Goal: Information Seeking & Learning: Find specific fact

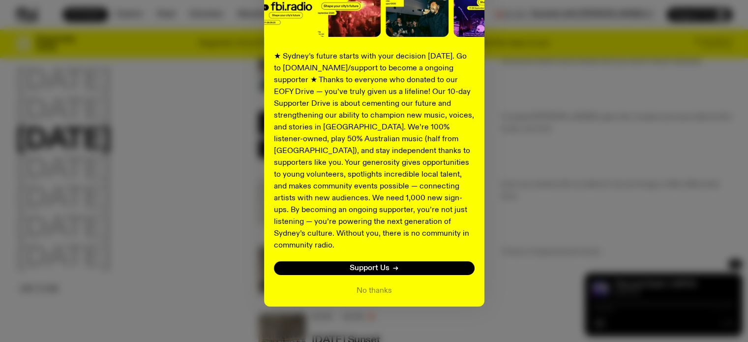
scroll to position [191, 0]
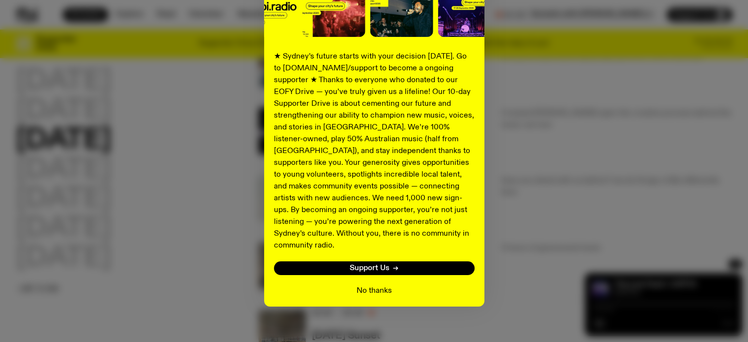
click at [361, 285] on button "No thanks" at bounding box center [373, 291] width 35 height 12
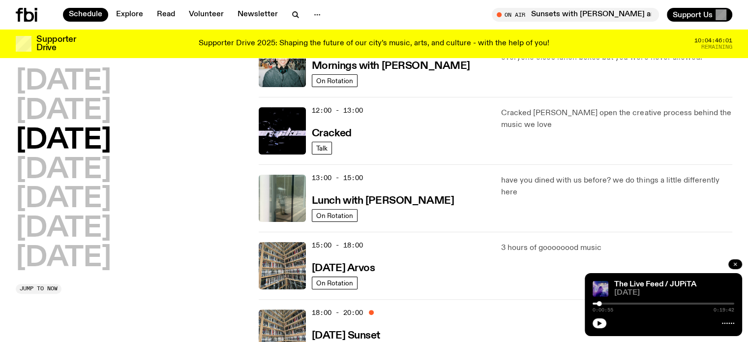
click at [733, 263] on icon "button" at bounding box center [734, 263] width 3 height 3
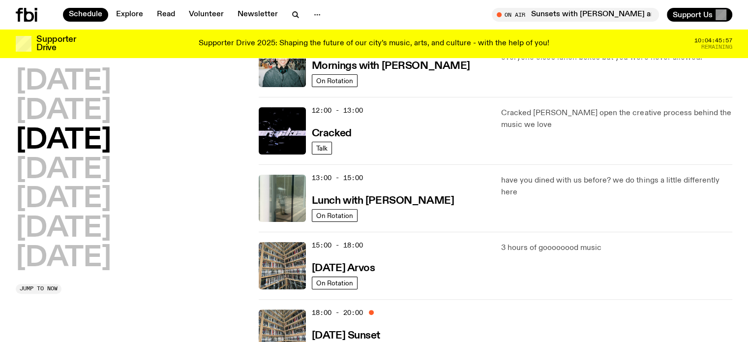
click at [212, 275] on div "Monday Tuesday Wednesday Thursday Friday Saturday Sunday Jump to now" at bounding box center [131, 181] width 231 height 226
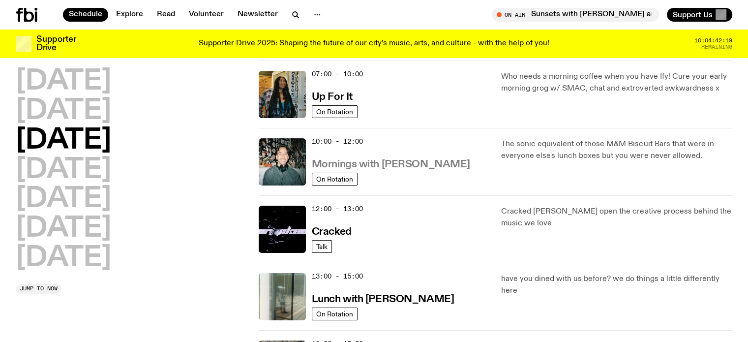
scroll to position [43, 0]
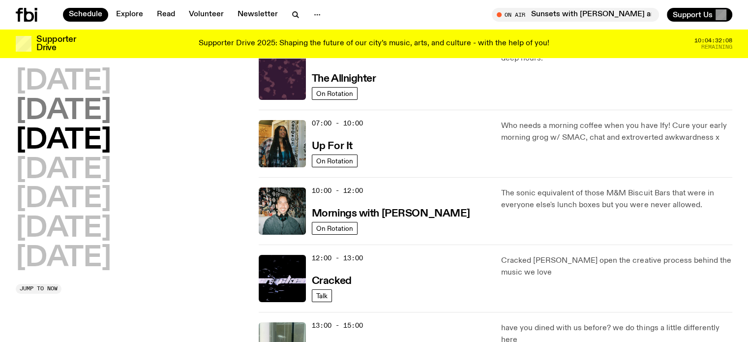
click at [82, 117] on h2 "Tuesday" at bounding box center [63, 111] width 95 height 28
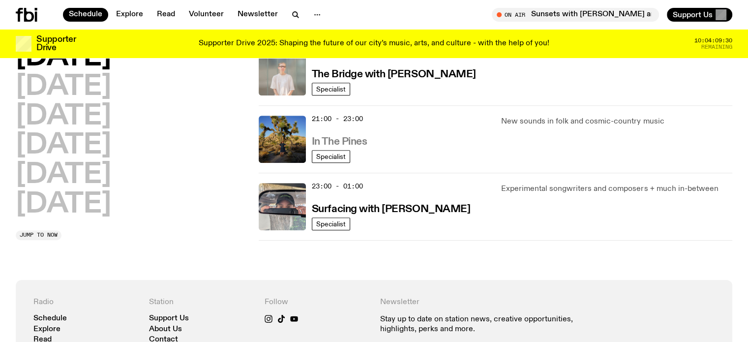
scroll to position [470, 0]
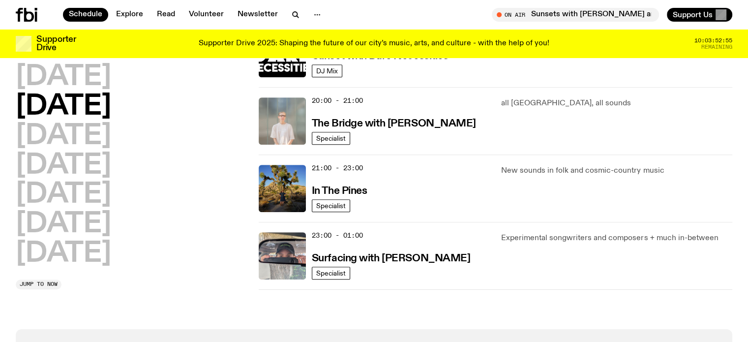
click at [208, 277] on div "Monday Tuesday Wednesday Thursday Friday Saturday Sunday Jump to now" at bounding box center [131, 176] width 231 height 226
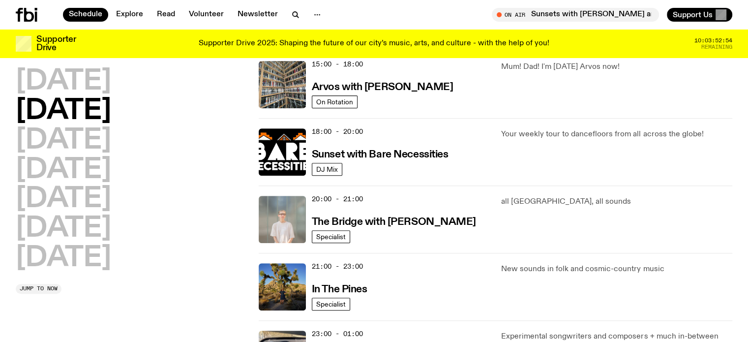
scroll to position [273, 0]
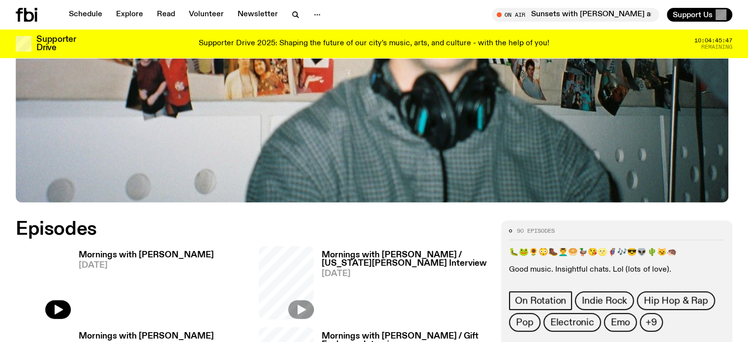
scroll to position [486, 0]
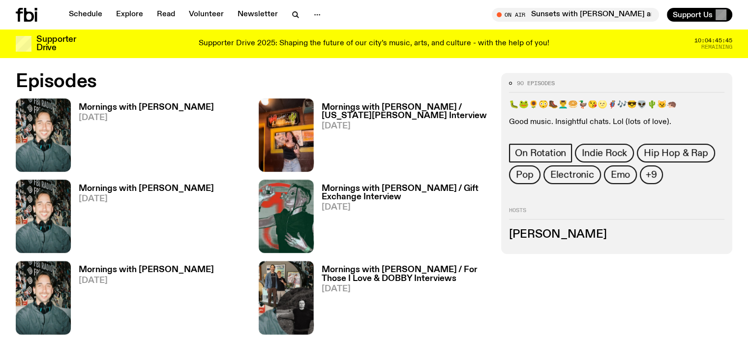
click at [101, 106] on h3 "Mornings with [PERSON_NAME]" at bounding box center [146, 107] width 135 height 8
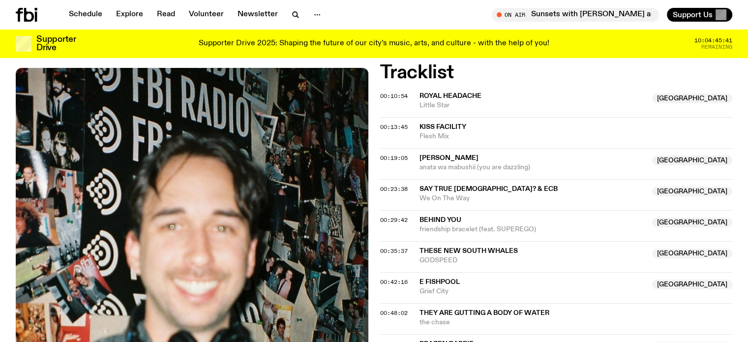
scroll to position [486, 0]
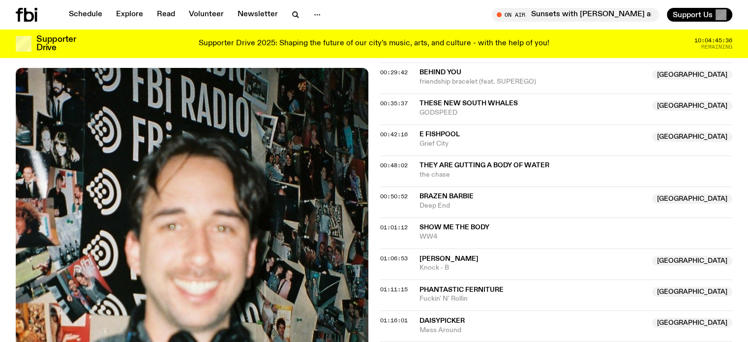
click at [0, 102] on div "Aired on 17.09.25 , 5:30am On Rotation gigs SYDCITY fbi.radio fundraiser, 3-4 O…" at bounding box center [374, 166] width 748 height 925
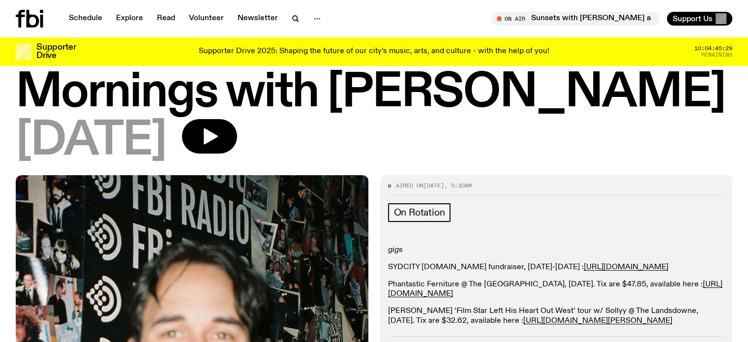
scroll to position [0, 0]
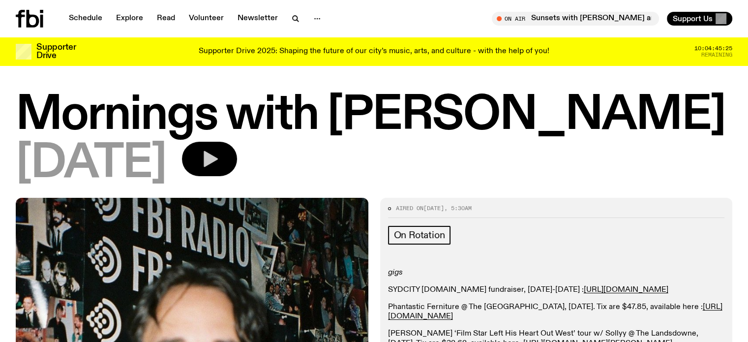
drag, startPoint x: 0, startPoint y: 149, endPoint x: 228, endPoint y: 155, distance: 228.1
click at [0, 149] on div "Mornings with Ben Hansen 17.09.25" at bounding box center [374, 145] width 748 height 104
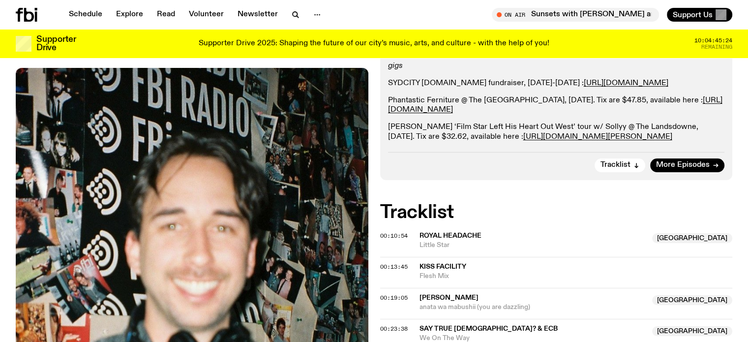
scroll to position [241, 0]
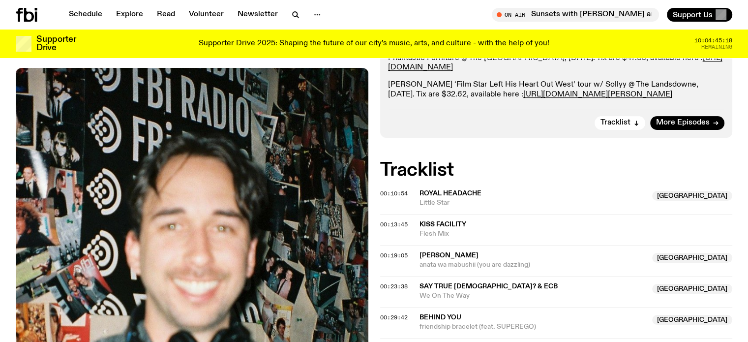
drag, startPoint x: 415, startPoint y: 197, endPoint x: 451, endPoint y: 215, distance: 39.6
copy div "Royal Headache NSW Little Star"
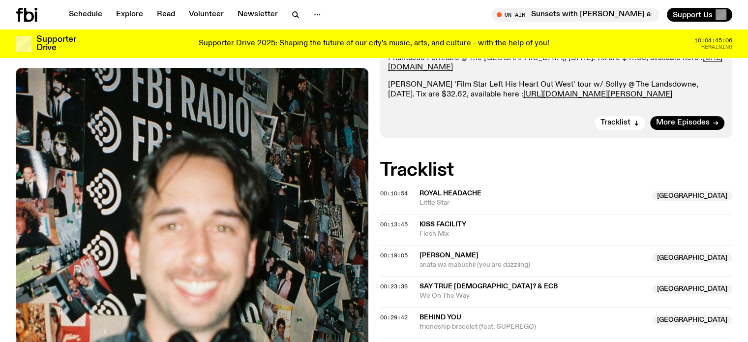
drag, startPoint x: 413, startPoint y: 230, endPoint x: 454, endPoint y: 241, distance: 42.9
click at [454, 241] on div "00:13:45 Kiss Facility Flesh Mix" at bounding box center [556, 229] width 352 height 31
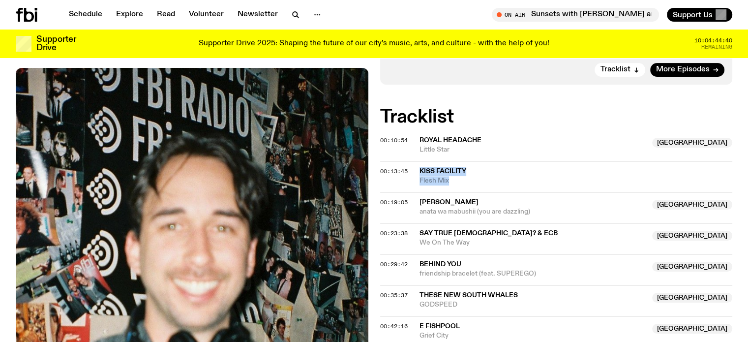
scroll to position [290, 0]
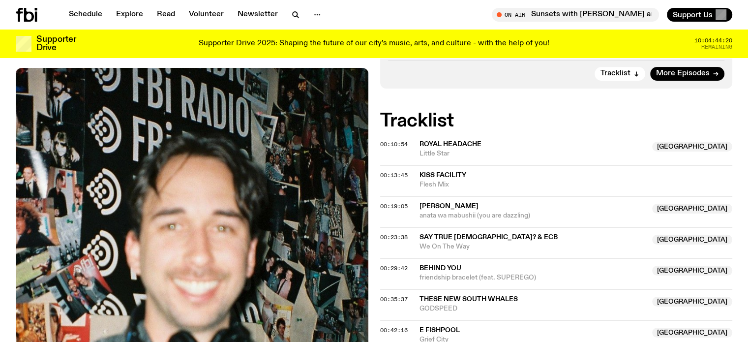
drag, startPoint x: 415, startPoint y: 184, endPoint x: 466, endPoint y: 196, distance: 53.0
click at [466, 196] on div "00:13:45 Kiss Facility Flesh Mix" at bounding box center [556, 180] width 352 height 31
copy div "Kiss Facility Flesh Mix"
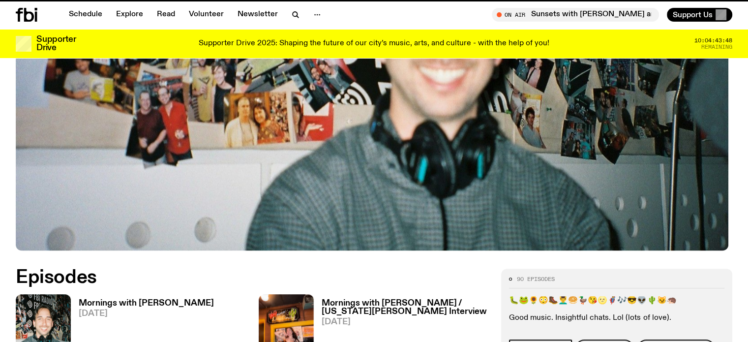
scroll to position [486, 0]
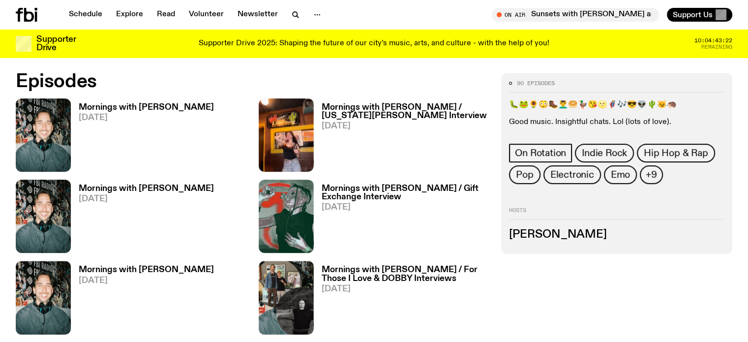
click at [101, 112] on h3 "Mornings with Ben Hansen" at bounding box center [146, 107] width 135 height 8
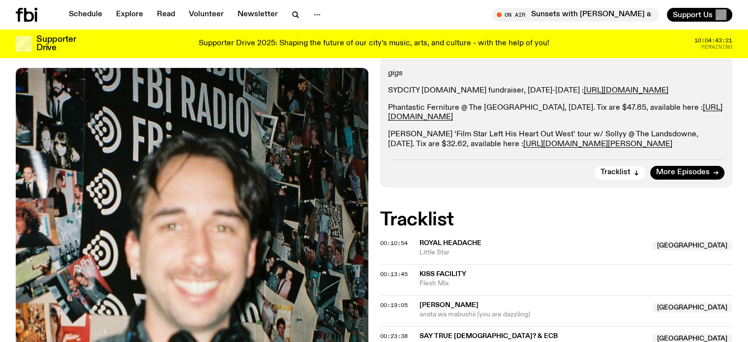
scroll to position [338, 0]
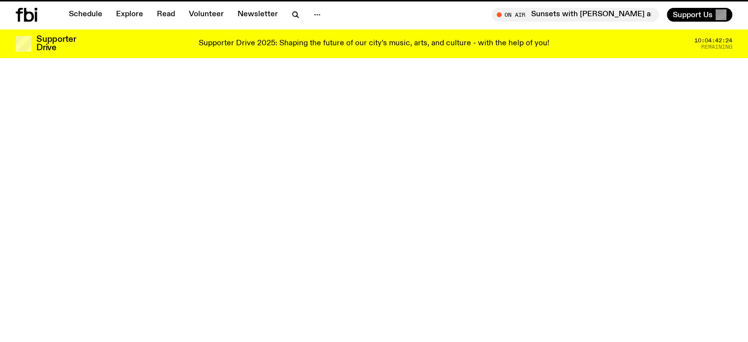
scroll to position [486, 0]
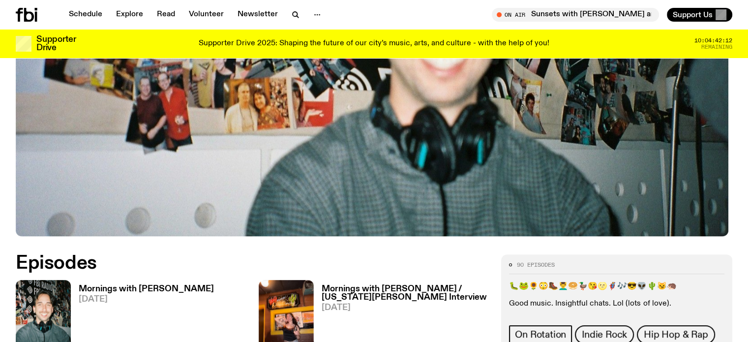
scroll to position [387, 0]
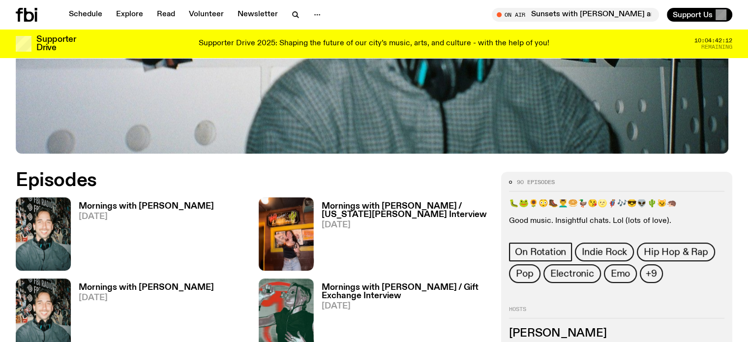
click at [92, 202] on h3 "Mornings with [PERSON_NAME]" at bounding box center [146, 206] width 135 height 8
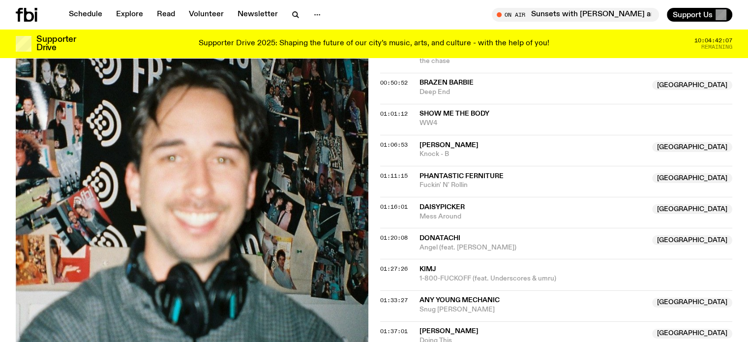
scroll to position [534, 0]
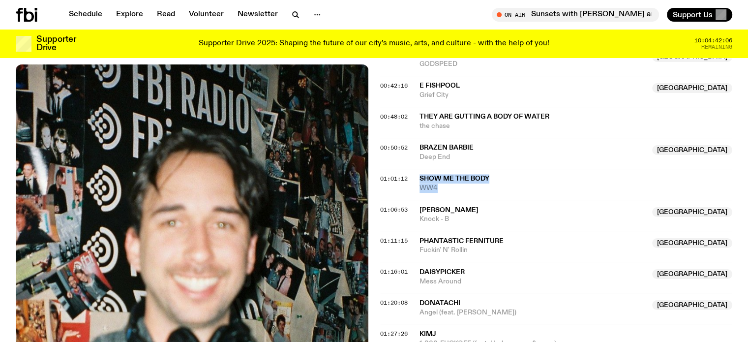
drag, startPoint x: 417, startPoint y: 185, endPoint x: 454, endPoint y: 201, distance: 40.5
click at [454, 200] on div "01:01:12 Show Me The Body WW4" at bounding box center [556, 184] width 352 height 31
drag, startPoint x: 415, startPoint y: 216, endPoint x: 463, endPoint y: 228, distance: 49.1
click at [463, 228] on div "01:06:53 Sophie Gordon NSW Knock - B NSW" at bounding box center [556, 215] width 352 height 31
click at [0, 207] on div "Aired on 17.09.25 , 5:30am On Rotation gigs SYDCITY fbi.radio fundraiser, 3-4 O…" at bounding box center [374, 117] width 748 height 925
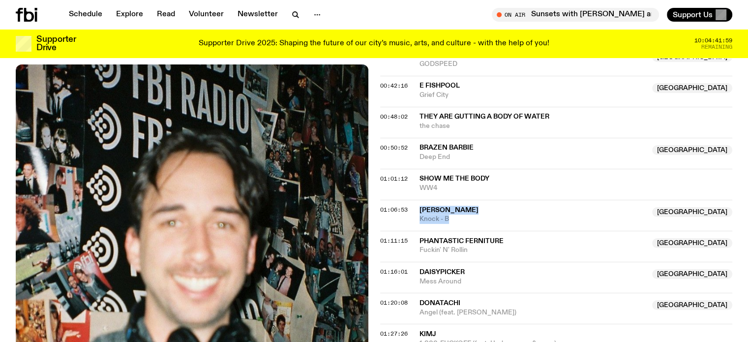
drag, startPoint x: 415, startPoint y: 220, endPoint x: 465, endPoint y: 228, distance: 51.2
click at [465, 228] on div "01:06:53 Sophie Gordon NSW Knock - B NSW" at bounding box center [556, 215] width 352 height 31
copy div "Sophie Gordon NSW Knock - B"
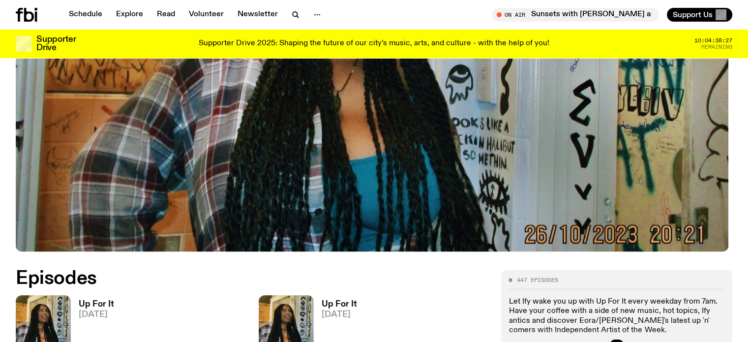
scroll to position [436, 0]
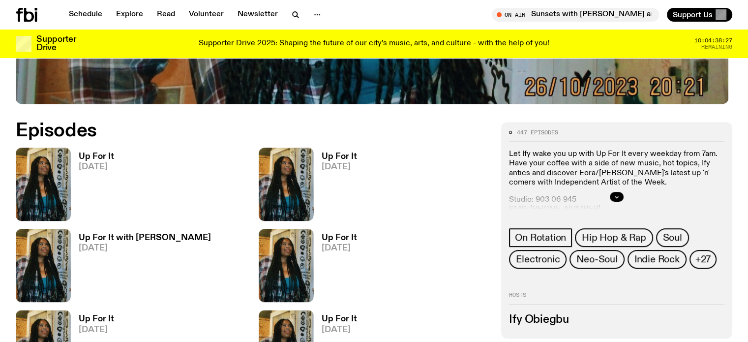
click at [99, 149] on div "Up For It [DATE]" at bounding box center [92, 183] width 43 height 73
click at [104, 153] on h3 "Up For It" at bounding box center [96, 156] width 35 height 8
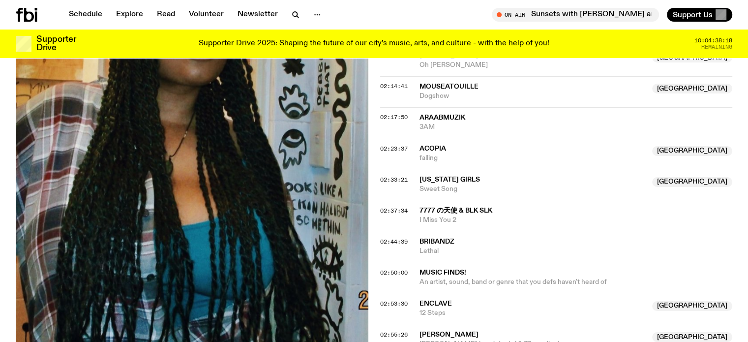
scroll to position [1272, 0]
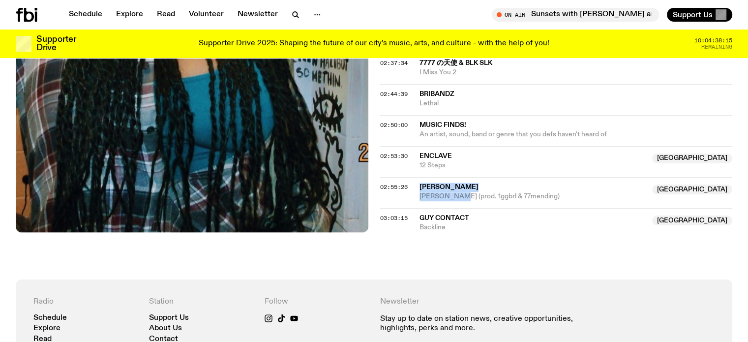
drag, startPoint x: 418, startPoint y: 170, endPoint x: 460, endPoint y: 190, distance: 46.6
click at [460, 190] on div "02:55:26 lil ket Australia Goodenough (prod. 1ggbrl & 77mending) Australia" at bounding box center [556, 192] width 352 height 31
copy div "lil ket Australia Goodenough"
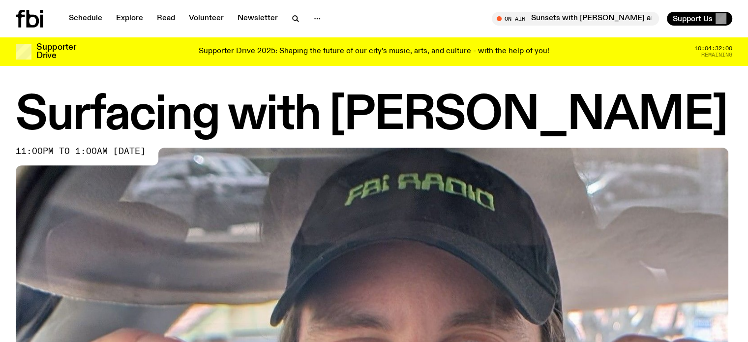
click at [0, 138] on div "Surfacing with [PERSON_NAME] 11:00pm to 1:00am [DATE]" at bounding box center [374, 321] width 748 height 457
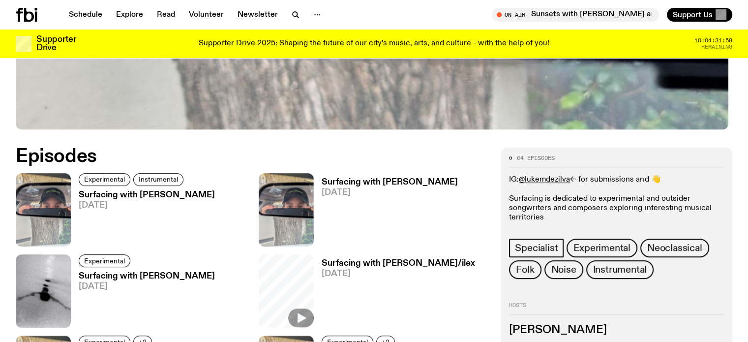
scroll to position [486, 0]
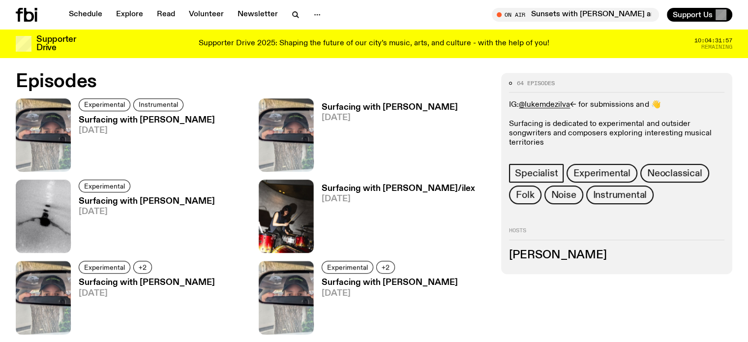
click at [92, 121] on h3 "Surfacing with Luke M de Zilva" at bounding box center [147, 120] width 136 height 8
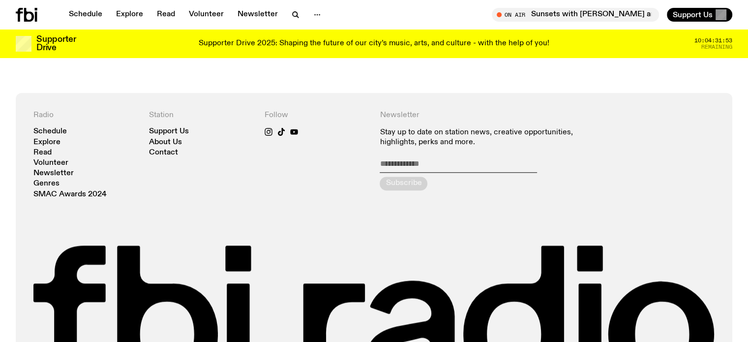
scroll to position [633, 0]
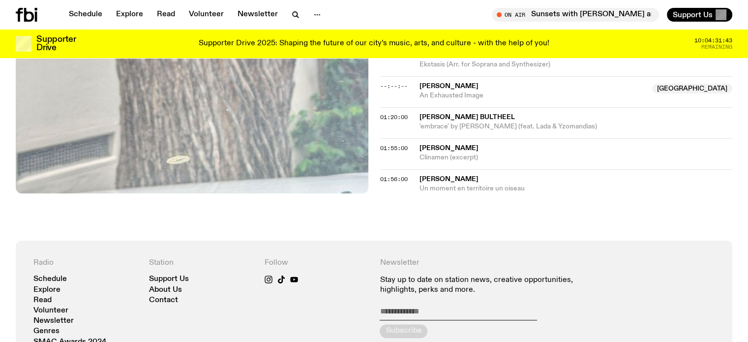
drag, startPoint x: 454, startPoint y: 176, endPoint x: 536, endPoint y: 185, distance: 82.6
click at [536, 185] on div "Céleste Boursier-Mougenot Un moment en territoire un oiseau" at bounding box center [575, 183] width 313 height 19
copy div "Céleste Boursier-Mougenot Un moment en territoire un oiseau"
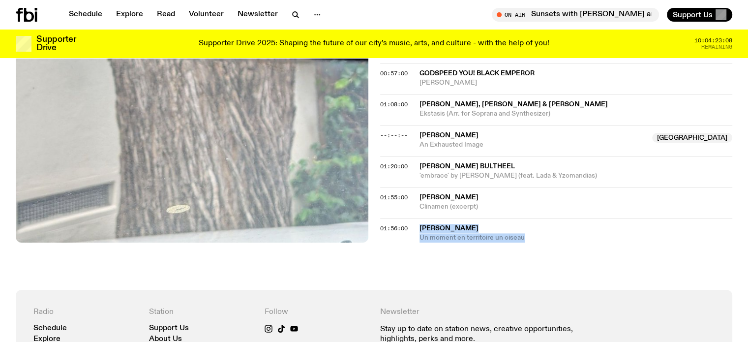
drag, startPoint x: 418, startPoint y: 162, endPoint x: 598, endPoint y: 178, distance: 180.6
click at [598, 178] on div "01:20:00 Billy J. Bultheel 'embrace' by Klára Hosnedlová (feat. Lada & Yzomandi…" at bounding box center [556, 171] width 352 height 31
copy div "Billy J. Bultheel 'embrace' by Klára Hosnedlová (feat. Lada & Yzomandias)"
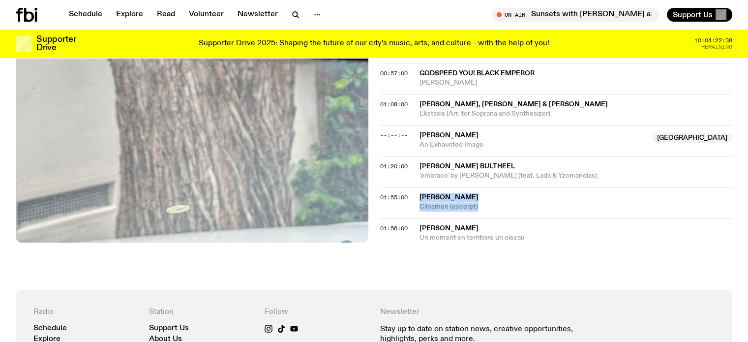
drag, startPoint x: 421, startPoint y: 192, endPoint x: 481, endPoint y: 207, distance: 61.9
click at [481, 207] on div "Céleste Boursier-Mougenot Clinamen (excerpt)" at bounding box center [575, 202] width 313 height 19
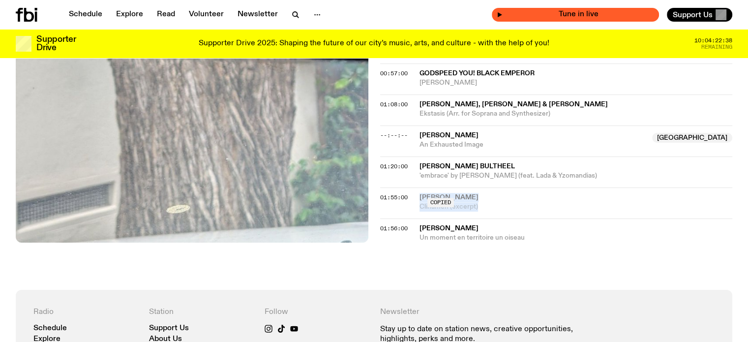
copy div "Céleste Boursier-Mougenot Clinamen (excerpt)"
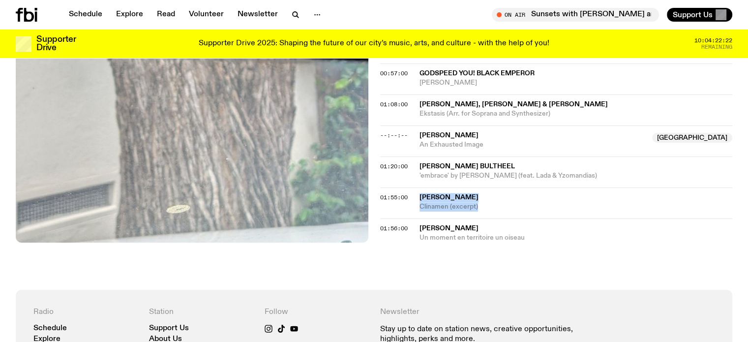
click at [452, 202] on span "Clinamen (excerpt)" at bounding box center [575, 206] width 313 height 9
drag, startPoint x: 417, startPoint y: 174, endPoint x: 511, endPoint y: 174, distance: 94.4
click at [511, 174] on div "01:20:00 Billy J. Bultheel 'embrace' by Klára Hosnedlová (feat. Lada & Yzomandi…" at bounding box center [556, 171] width 352 height 31
copy span "'embrace' by Klára Hosnedlová"
click at [560, 177] on span "'embrace' by Klára Hosnedlová (feat. Lada & Yzomandias)" at bounding box center [575, 175] width 313 height 9
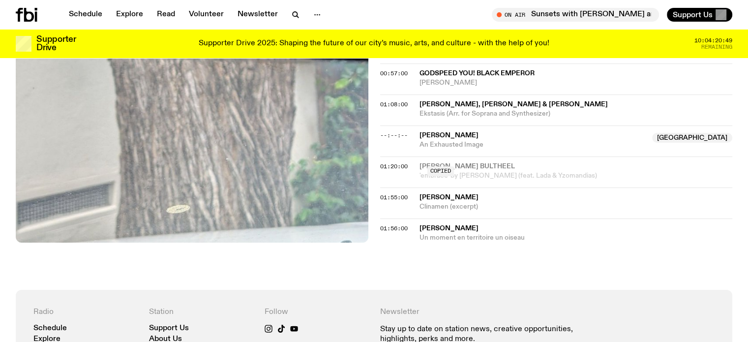
drag, startPoint x: 597, startPoint y: 176, endPoint x: 557, endPoint y: 176, distance: 39.8
drag, startPoint x: 602, startPoint y: 175, endPoint x: 416, endPoint y: 171, distance: 185.8
click at [416, 171] on div "01:20:00 Billy J. Bultheel 'embrace' by Klára Hosnedlová (feat. Lada & Yzomandi…" at bounding box center [556, 171] width 352 height 31
copy span "'embrace' by Klára Hosnedlová (feat. Lada & Yzomandias)"
drag, startPoint x: 417, startPoint y: 162, endPoint x: 478, endPoint y: 167, distance: 61.6
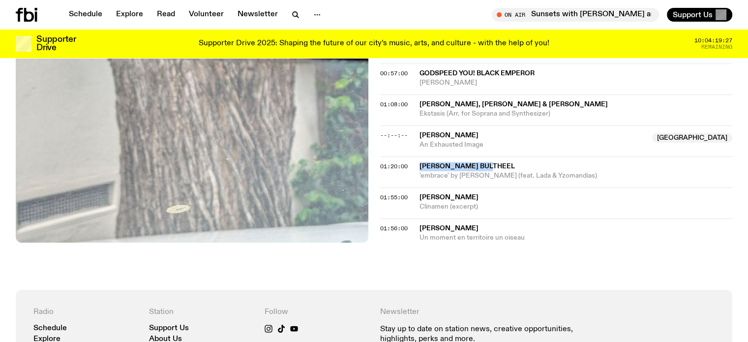
click at [478, 167] on div "01:20:00 Billy J. Bultheel 'embrace' by Klára Hosnedlová (feat. Lada & Yzomandi…" at bounding box center [556, 171] width 352 height 31
copy div "Billy J. Bultheel"
drag, startPoint x: 420, startPoint y: 129, endPoint x: 480, endPoint y: 148, distance: 63.0
click at [480, 148] on div "--:--:-- AICHER Australia An Exhausted Image Australia" at bounding box center [556, 140] width 352 height 31
click at [486, 145] on span "An Exhausted Image" at bounding box center [532, 144] width 227 height 9
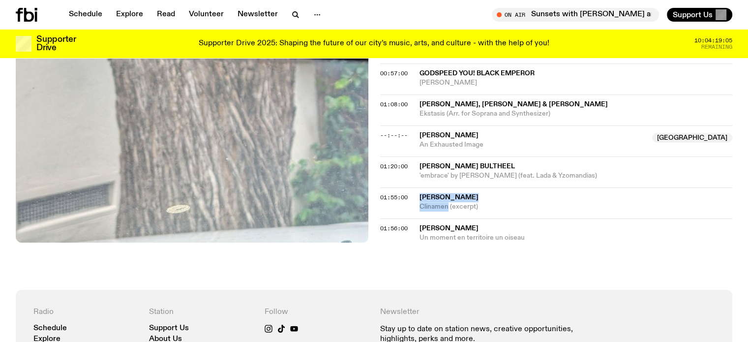
drag, startPoint x: 419, startPoint y: 190, endPoint x: 447, endPoint y: 206, distance: 32.6
click at [447, 206] on div "01:55:00 Céleste Boursier-Mougenot Clinamen (excerpt)" at bounding box center [556, 202] width 352 height 31
copy div "Céleste Boursier-Mougenot Clinamen"
drag, startPoint x: 236, startPoint y: 274, endPoint x: 268, endPoint y: 262, distance: 34.1
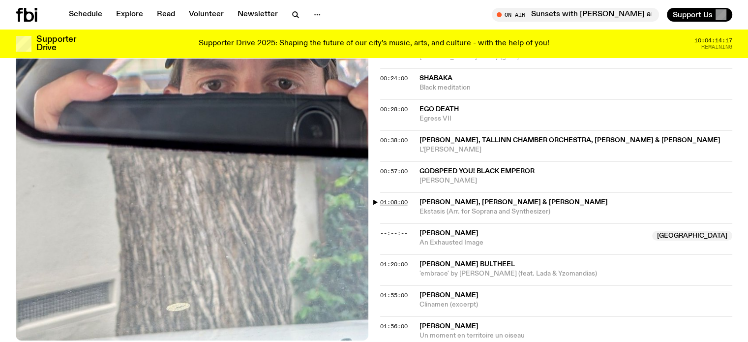
scroll to position [486, 0]
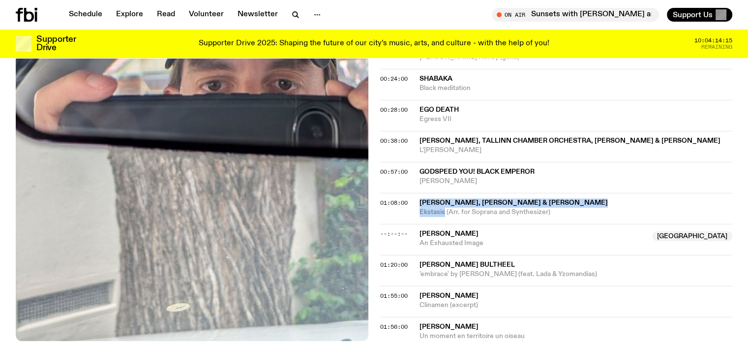
drag, startPoint x: 419, startPoint y: 199, endPoint x: 444, endPoint y: 216, distance: 30.8
click at [444, 216] on div "01:08:00 Hildegard von Bingen, Marijn Cinjee & Julia Sinclair Ekstasis (Arr. fo…" at bounding box center [556, 208] width 352 height 31
copy div "Hildegard von Bingen, Marijn Cinjee & Julia Sinclair Ekstasis"
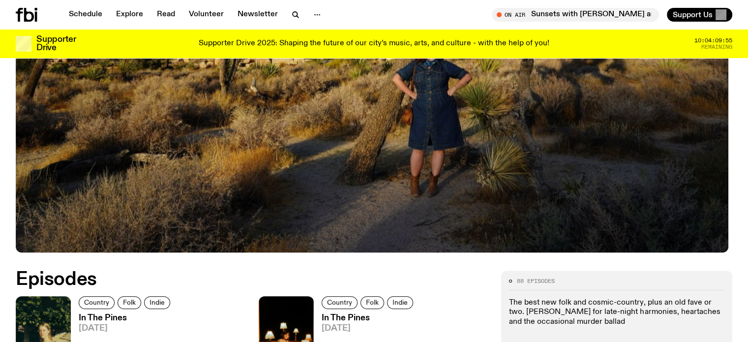
scroll to position [435, 0]
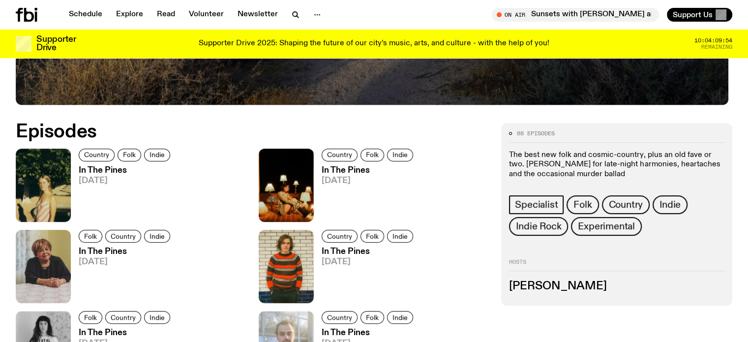
click at [94, 166] on h3 "In The Pines" at bounding box center [126, 170] width 94 height 8
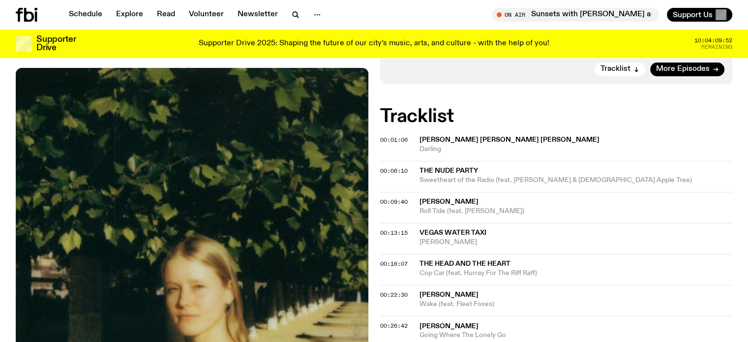
scroll to position [290, 0]
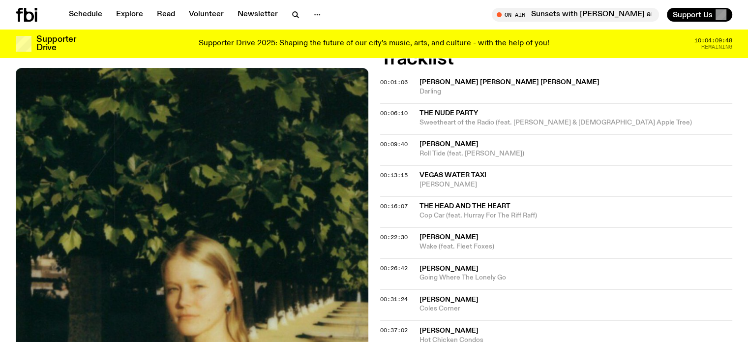
drag, startPoint x: 419, startPoint y: 81, endPoint x: 456, endPoint y: 94, distance: 39.3
click at [456, 94] on div "Alice Phoebe Lou Darling" at bounding box center [575, 87] width 313 height 19
copy div "Alice Phoebe Lou Darling"
drag, startPoint x: 0, startPoint y: 163, endPoint x: 0, endPoint y: 135, distance: 27.5
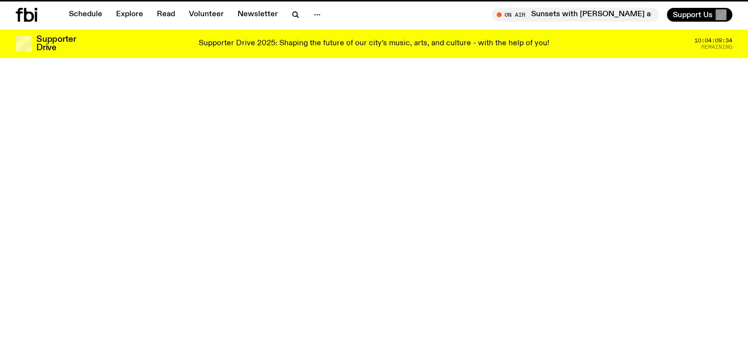
scroll to position [435, 0]
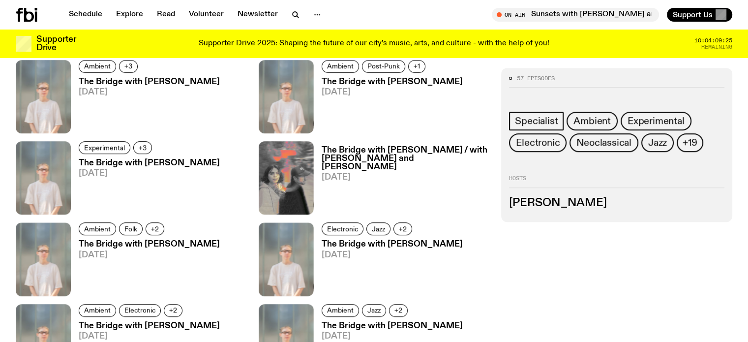
scroll to position [533, 0]
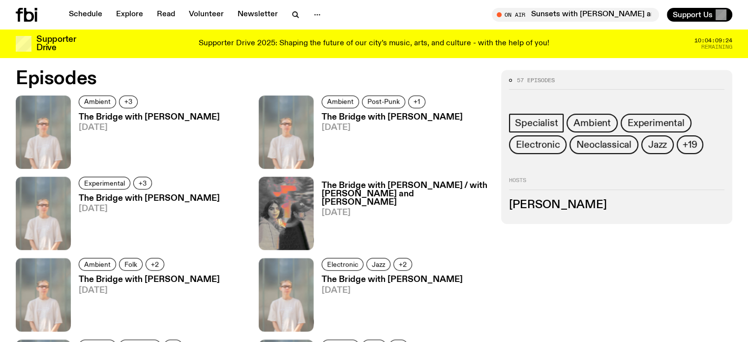
click at [102, 117] on h3 "The Bridge with [PERSON_NAME]" at bounding box center [149, 117] width 141 height 8
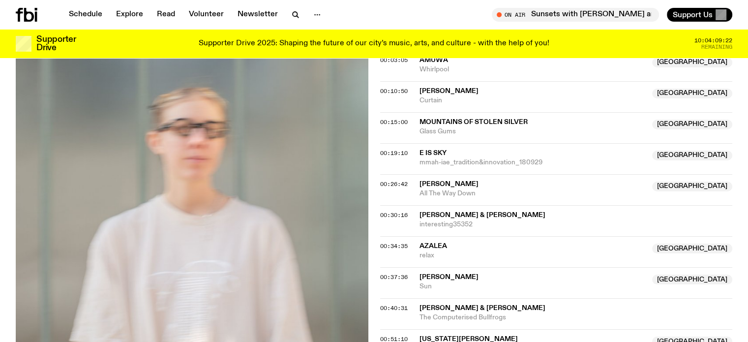
scroll to position [486, 0]
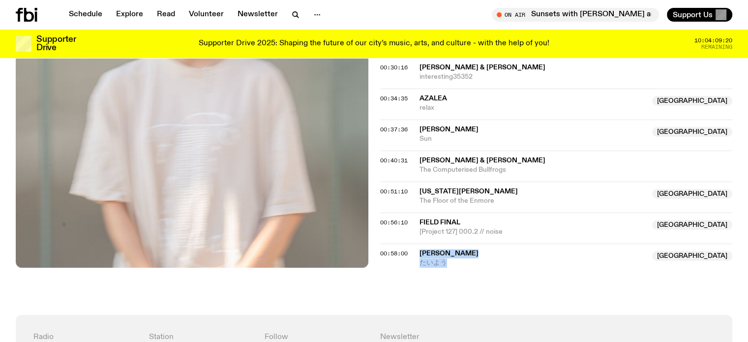
drag, startPoint x: 417, startPoint y: 251, endPoint x: 459, endPoint y: 265, distance: 44.6
click at [459, 265] on div "00:58:00 Hinano Fujisaki NSW たいよう NSW" at bounding box center [556, 255] width 352 height 24
copy div "Hinano Fujisaki NSW たいよう"
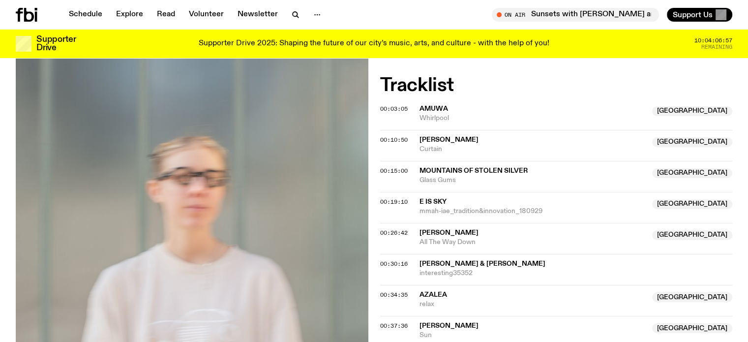
scroll to position [289, 0]
drag, startPoint x: 452, startPoint y: 209, endPoint x: 549, endPoint y: 208, distance: 97.8
click at [549, 208] on div "00:19:10 e is sky NSW mmah-iae_tradition&innovation_180929 NSW" at bounding box center [556, 207] width 352 height 31
copy div "e is sky NSW mmah-iae_tradition&innovation_180929"
click at [427, 208] on span "mmah-iae_tradition&innovation_180929" at bounding box center [532, 211] width 227 height 9
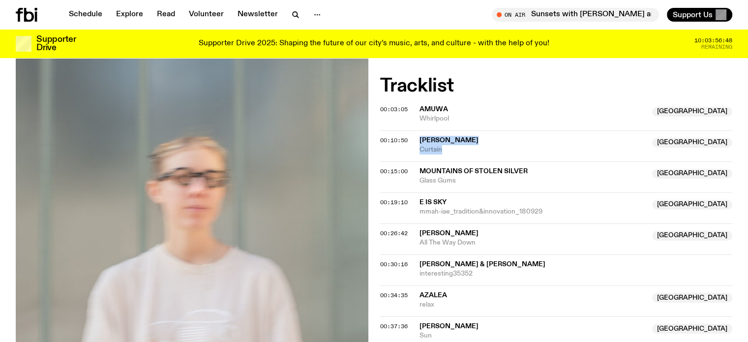
drag, startPoint x: 417, startPoint y: 137, endPoint x: 456, endPoint y: 156, distance: 43.5
click at [456, 156] on div "00:10:50 Sophie Gordon NSW Curtain NSW" at bounding box center [556, 145] width 352 height 31
copy div "Sophie Gordon NSW Curtain"
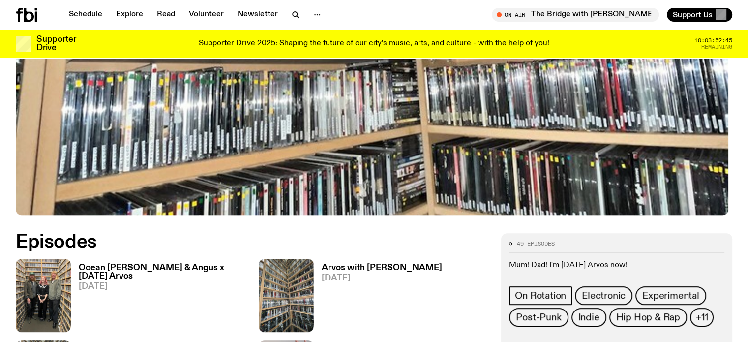
scroll to position [387, 0]
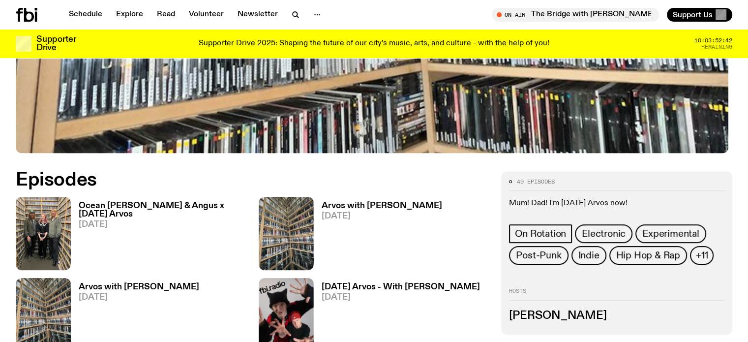
click at [114, 216] on h3 "Ocean [PERSON_NAME] & Angus x [DATE] Arvos" at bounding box center [163, 210] width 168 height 17
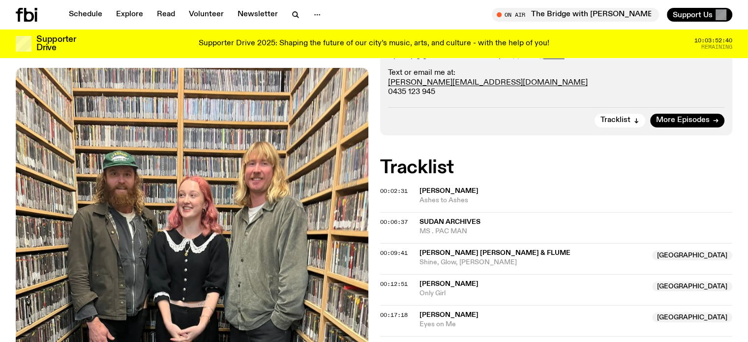
scroll to position [289, 0]
drag, startPoint x: 0, startPoint y: 160, endPoint x: 79, endPoint y: 184, distance: 82.7
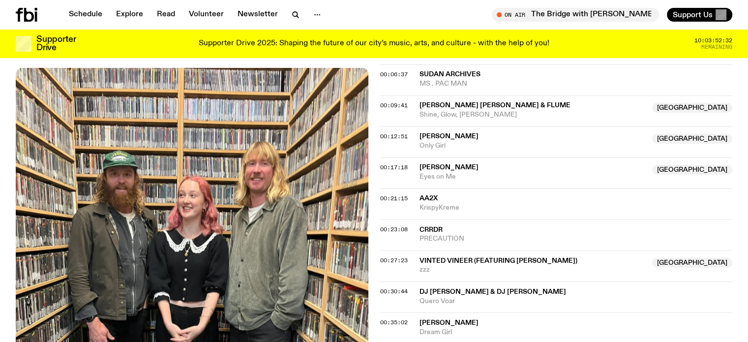
drag, startPoint x: 0, startPoint y: 132, endPoint x: 191, endPoint y: 157, distance: 192.8
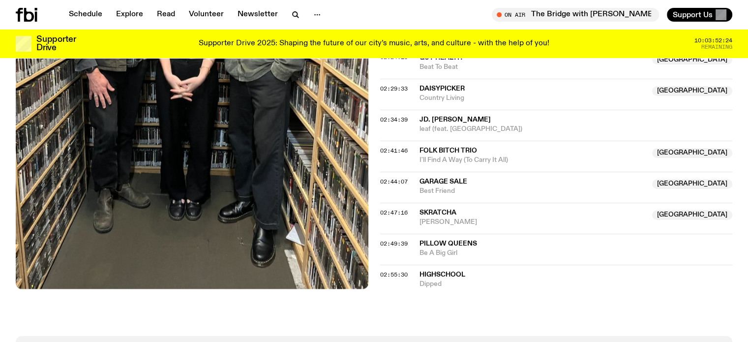
scroll to position [1419, 0]
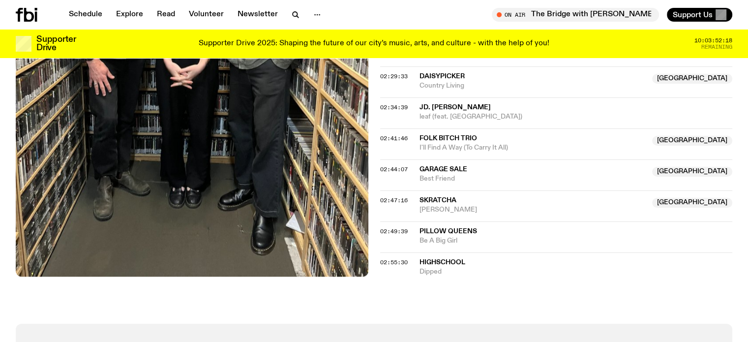
drag, startPoint x: 0, startPoint y: 127, endPoint x: 10, endPoint y: 128, distance: 10.4
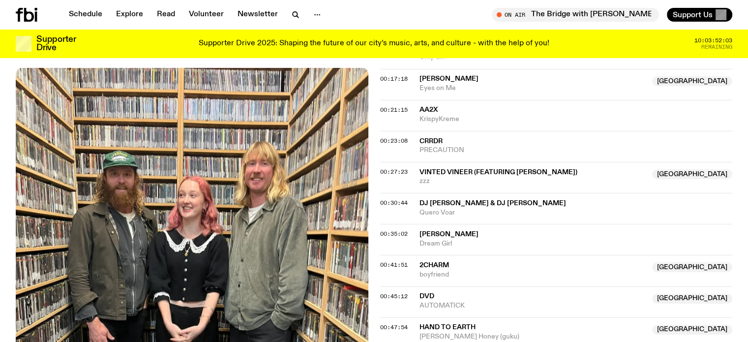
click at [439, 169] on span "Vinted Vineer (featuring [PERSON_NAME])" at bounding box center [498, 172] width 158 height 7
click at [418, 171] on div "00:27:23" at bounding box center [399, 171] width 39 height 5
drag, startPoint x: 415, startPoint y: 168, endPoint x: 472, endPoint y: 172, distance: 57.2
click at [472, 172] on div "00:27:23 Vinted Vineer (featuring [PERSON_NAME]) [GEOGRAPHIC_DATA] zzz [GEOGRAP…" at bounding box center [556, 177] width 352 height 31
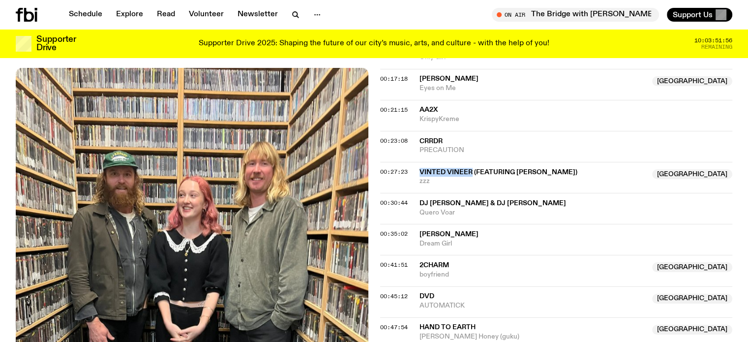
copy div "Vinted Vineer"
click at [425, 173] on span "Vinted Vineer (featuring [PERSON_NAME])" at bounding box center [498, 172] width 158 height 7
